Goal: Transaction & Acquisition: Register for event/course

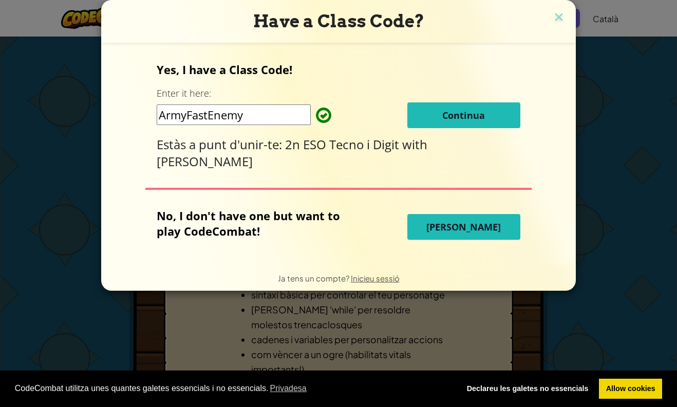
click at [447, 112] on span "Continua" at bounding box center [464, 115] width 43 height 12
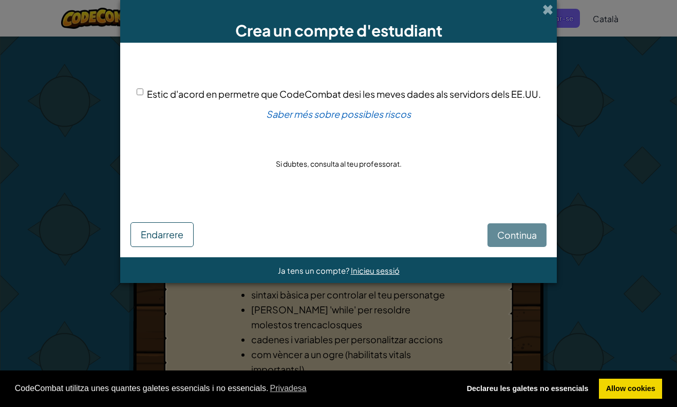
click at [439, 92] on span "Estic d'acord en permetre que CodeCombat desi les meves dades als servidors del…" at bounding box center [344, 94] width 394 height 12
click at [143, 92] on input "Estic d'acord en permetre que CodeCombat desi les meves dades als servidors del…" at bounding box center [140, 91] width 7 height 7
checkbox input "true"
click at [508, 230] on span "Continua" at bounding box center [518, 235] width 40 height 12
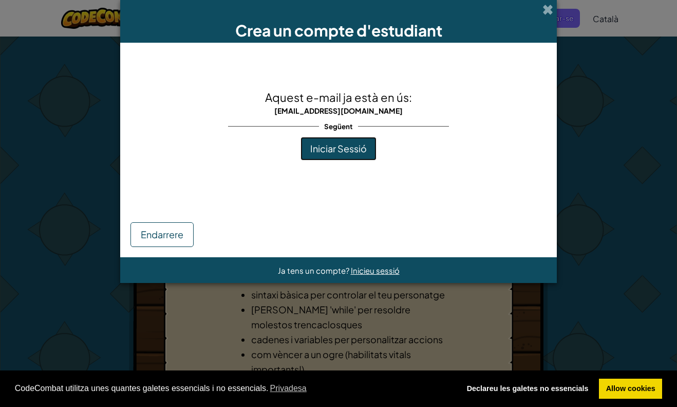
click at [336, 145] on span "Iniciar Sessió" at bounding box center [338, 148] width 57 height 12
